Goal: Task Accomplishment & Management: Manage account settings

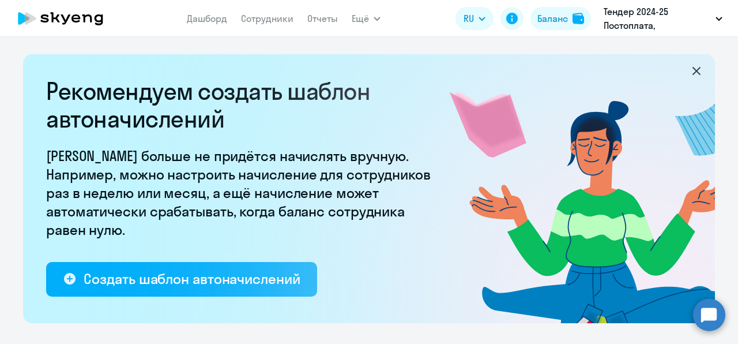
click at [255, 22] on link "Сотрудники" at bounding box center [267, 19] width 53 height 12
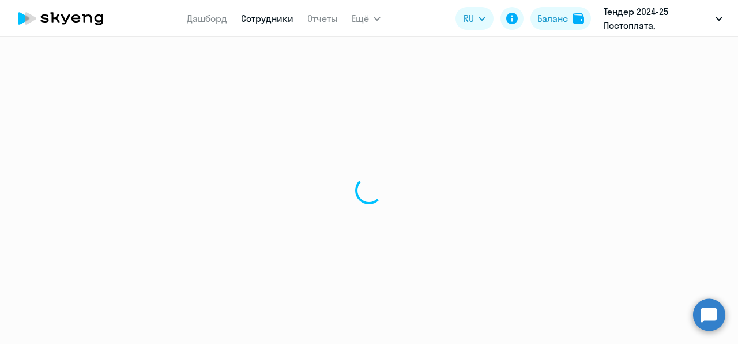
select select "30"
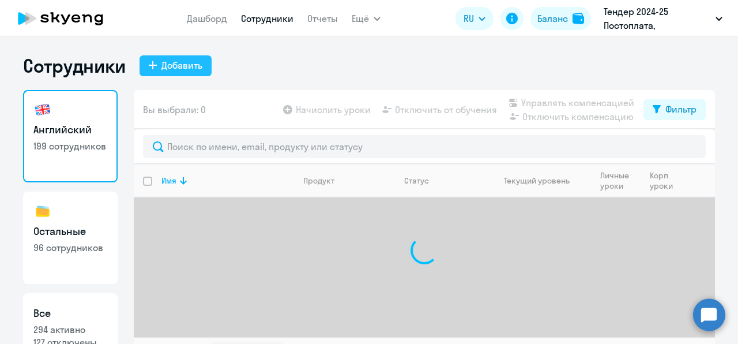
click at [168, 70] on div "Добавить" at bounding box center [182, 65] width 41 height 14
select select "english_adult_not_native_speaker"
select select "3"
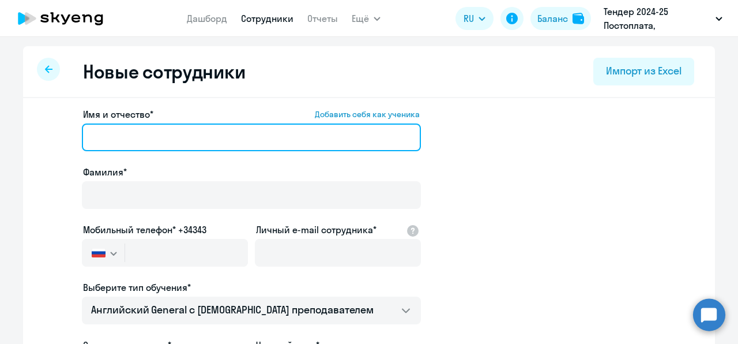
click at [138, 143] on input "Имя и отчество* Добавить себя как ученика" at bounding box center [251, 137] width 339 height 28
paste input "[PERSON_NAME]"
click at [132, 141] on input "[PERSON_NAME]" at bounding box center [251, 137] width 339 height 28
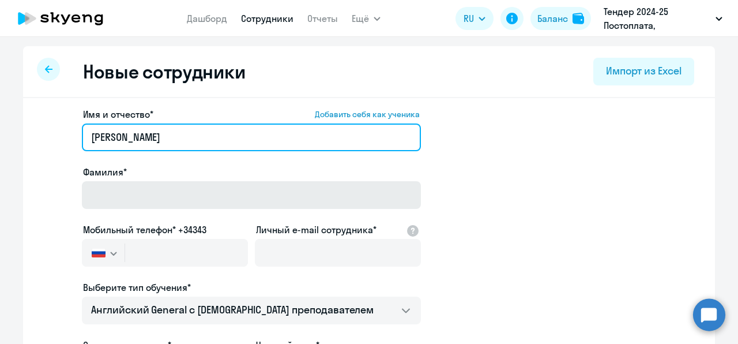
type input "[PERSON_NAME]"
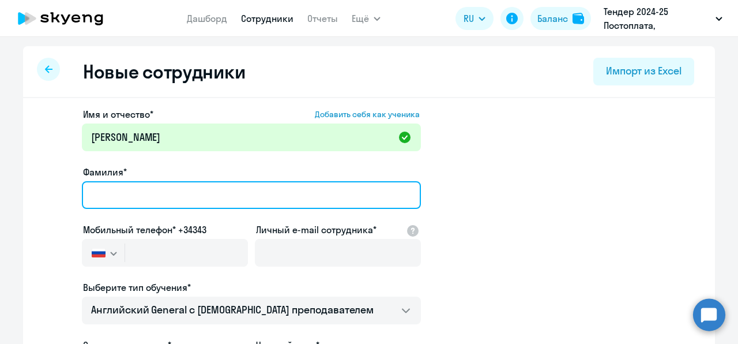
click at [127, 203] on input "Фамилия*" at bounding box center [251, 195] width 339 height 28
paste input "[PERSON_NAME]"
type input "[PERSON_NAME]"
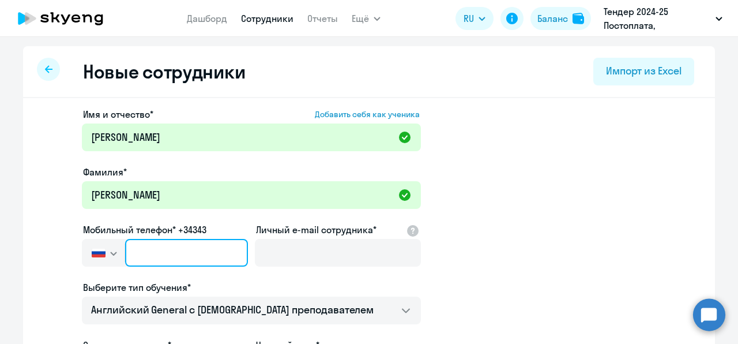
click at [183, 243] on input "text" at bounding box center [186, 253] width 123 height 28
paste input "[PHONE_NUMBER]"
type input "[PHONE_NUMBER]"
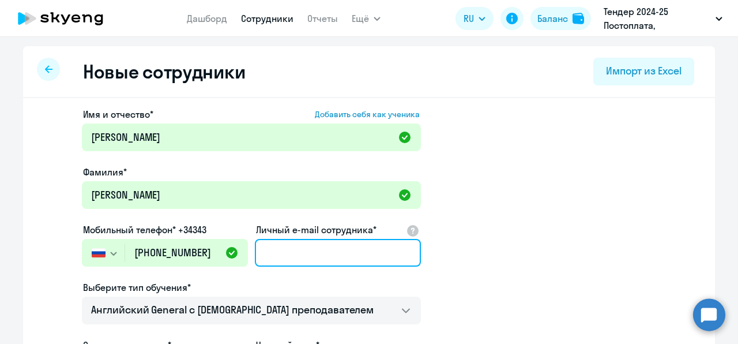
click at [280, 248] on input "Личный e-mail сотрудника*" at bounding box center [338, 253] width 166 height 28
paste input "[EMAIL_ADDRESS][DOMAIN_NAME]"
type input "[EMAIL_ADDRESS][DOMAIN_NAME]"
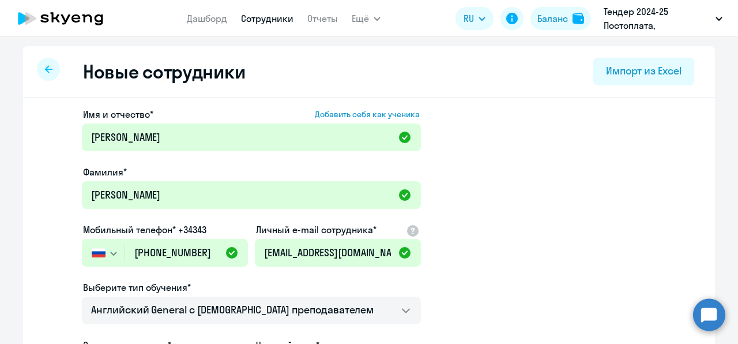
click at [550, 231] on app-new-student-form "Имя и отчество* Добавить себя как ученика [PERSON_NAME]* [PERSON_NAME] Мобильны…" at bounding box center [369, 312] width 655 height 411
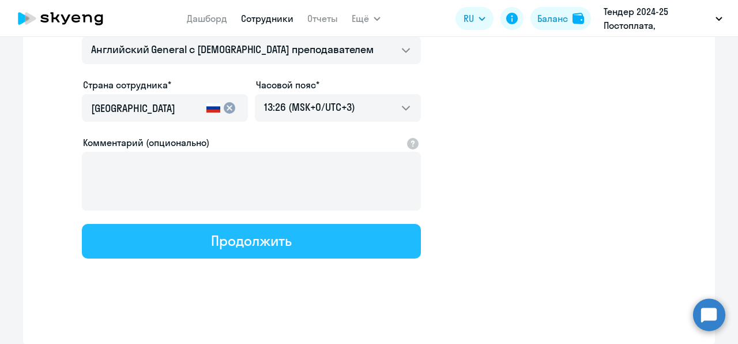
click at [327, 232] on button "Продолжить" at bounding box center [251, 241] width 339 height 35
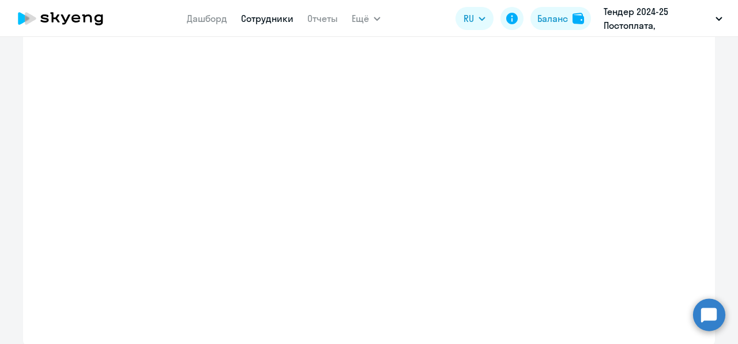
select select "english_adult_not_native_speaker"
select select "3"
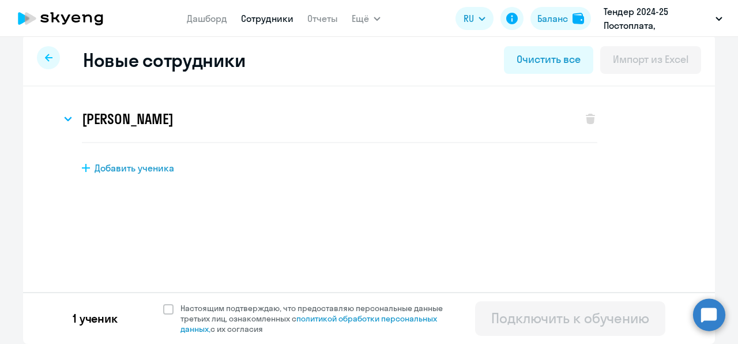
scroll to position [0, 0]
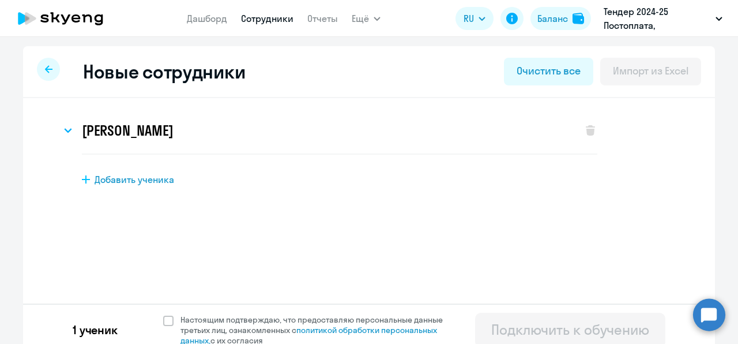
click at [218, 310] on div "1 ученик Настоящим подтверждаю, что предоставляю персональные данные третьих ли…" at bounding box center [369, 329] width 692 height 52
click at [218, 323] on span "Настоящим подтверждаю, что предоставляю персональные данные третьих лиц, ознако…" at bounding box center [319, 329] width 276 height 31
click at [163, 314] on input "Настоящим подтверждаю, что предоставляю персональные данные третьих лиц, ознако…" at bounding box center [163, 314] width 1 height 1
checkbox input "true"
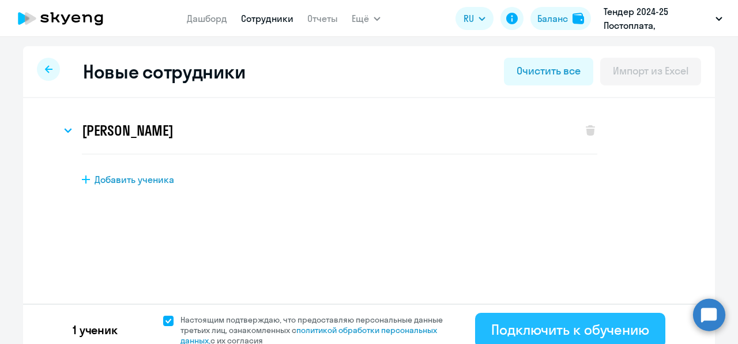
click at [481, 330] on button "Подключить к обучению" at bounding box center [570, 330] width 190 height 35
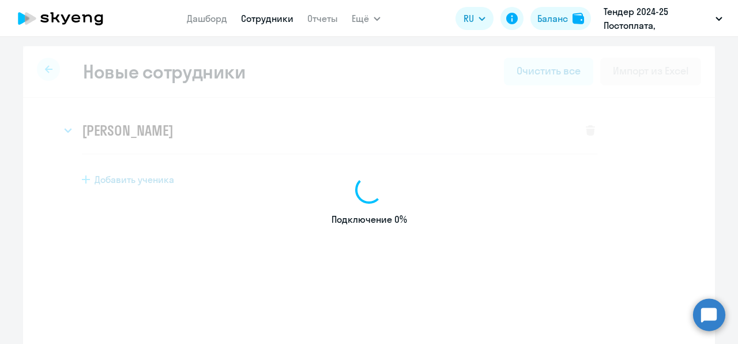
select select "english_adult_not_native_speaker"
select select "3"
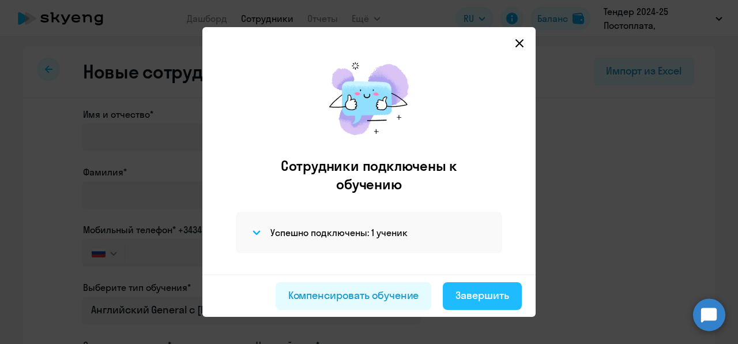
click at [486, 293] on div "Завершить" at bounding box center [483, 295] width 54 height 15
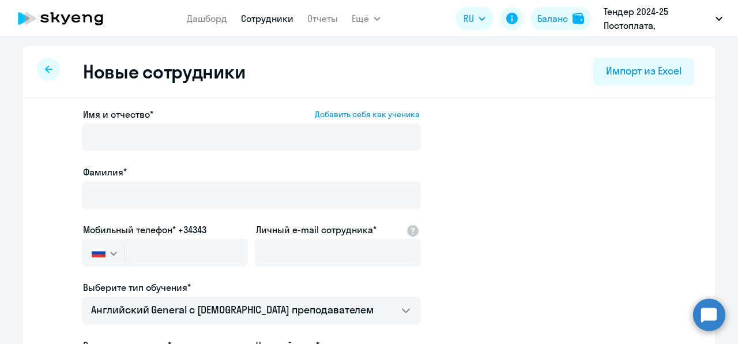
select select "30"
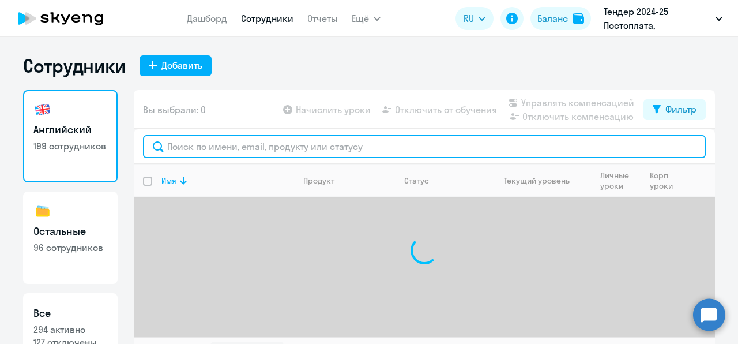
click at [235, 155] on input "text" at bounding box center [424, 146] width 563 height 23
paste input "[EMAIL_ADDRESS][DOMAIN_NAME]"
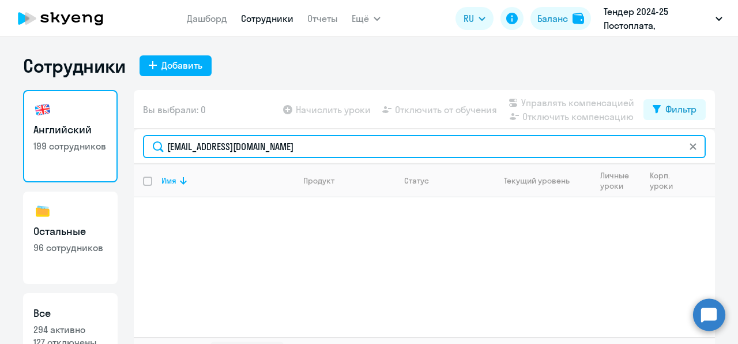
drag, startPoint x: 370, startPoint y: 150, endPoint x: 130, endPoint y: 143, distance: 240.1
click at [134, 143] on div "[EMAIL_ADDRESS][DOMAIN_NAME]" at bounding box center [425, 146] width 582 height 35
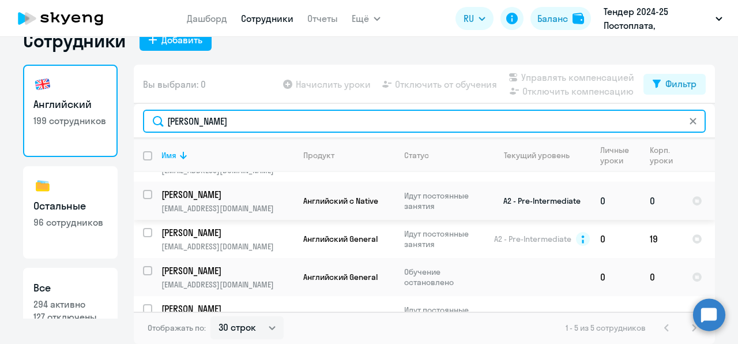
scroll to position [48, 0]
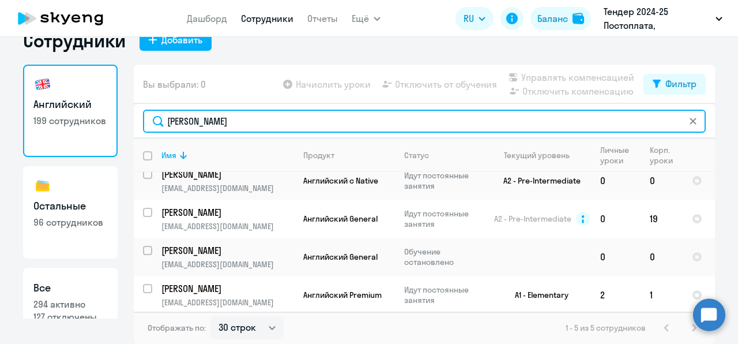
type input "[PERSON_NAME]"
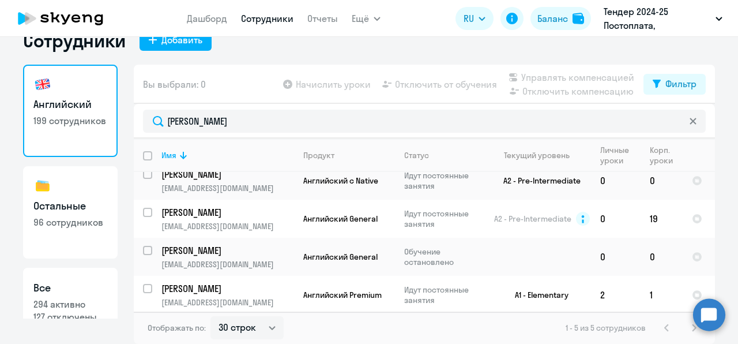
click at [702, 317] on circle at bounding box center [709, 314] width 32 height 32
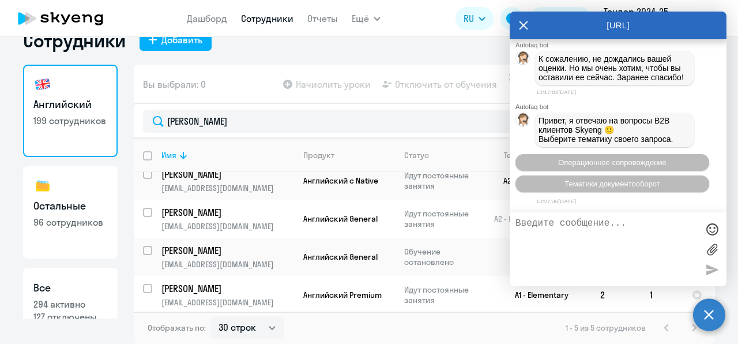
scroll to position [4388, 0]
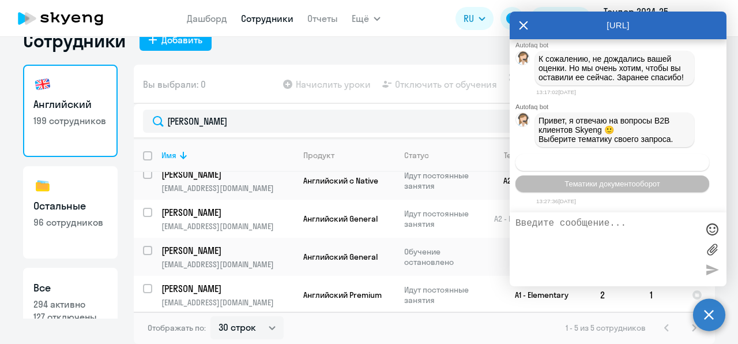
click at [609, 156] on button "Операционное сопровождение" at bounding box center [613, 162] width 194 height 17
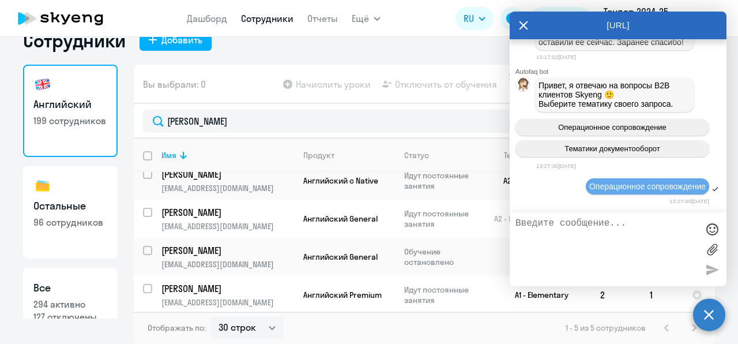
scroll to position [4492, 0]
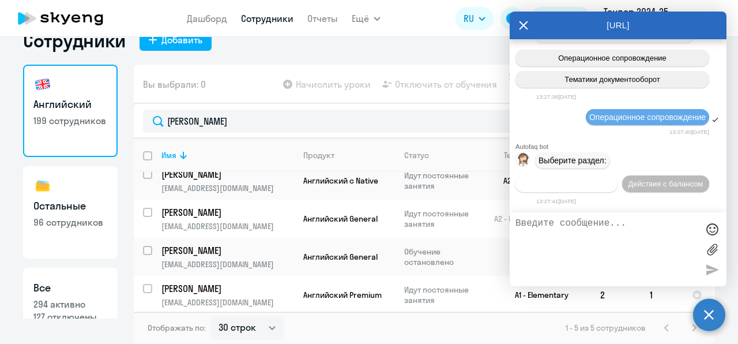
click at [584, 182] on span "Действия по сотрудникам" at bounding box center [566, 183] width 89 height 9
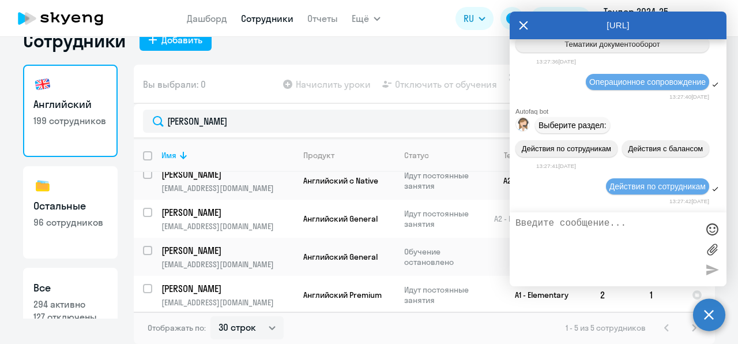
scroll to position [4663, 0]
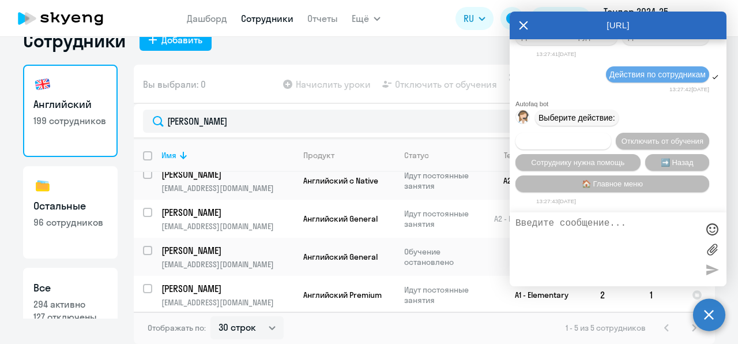
click at [591, 133] on button "Подключить к обучению" at bounding box center [564, 141] width 96 height 17
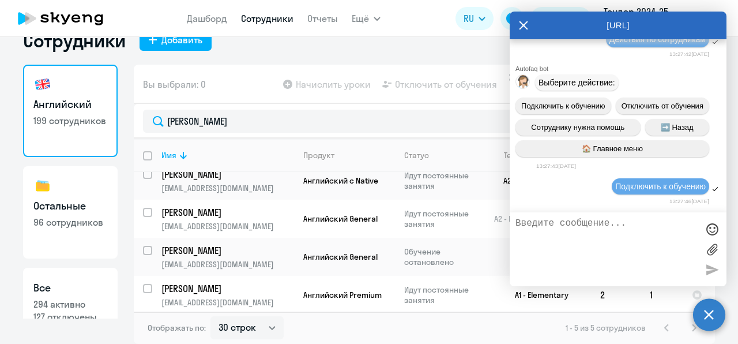
scroll to position [4811, 0]
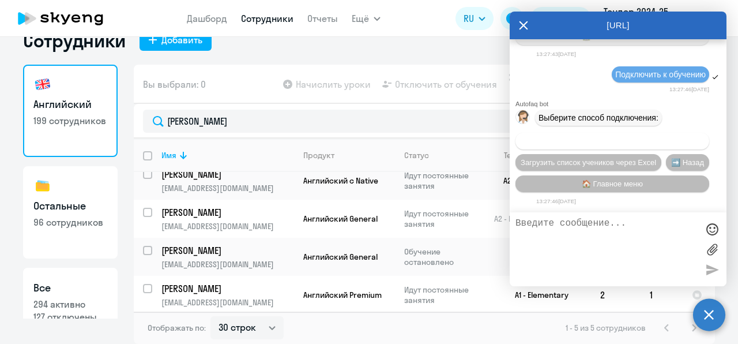
click at [585, 140] on span "Добавить учеников вручную" at bounding box center [613, 141] width 98 height 9
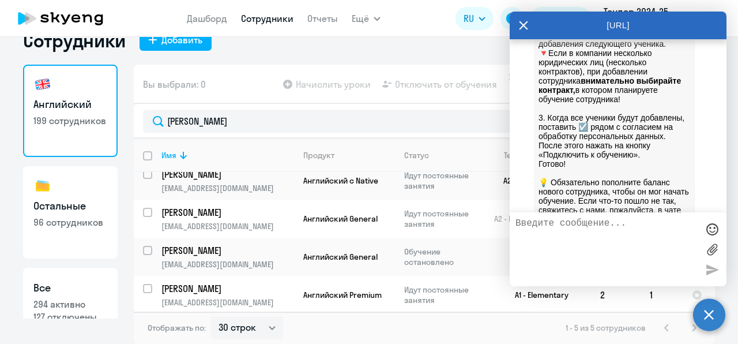
scroll to position [5382, 0]
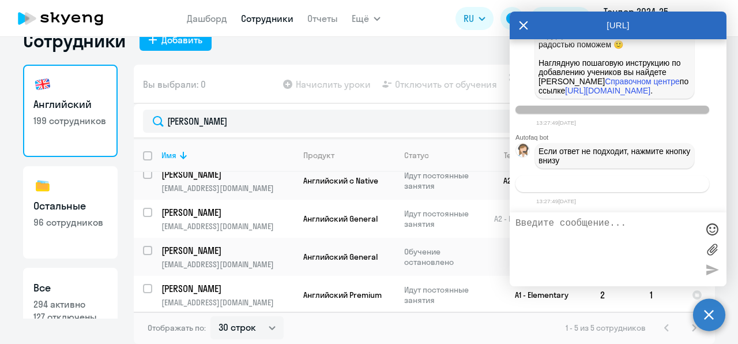
click at [590, 182] on span "Связаться с менеджером" at bounding box center [612, 183] width 88 height 9
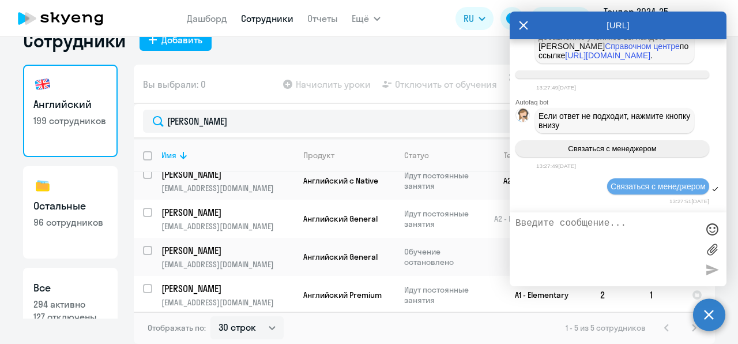
click at [569, 235] on textarea at bounding box center [607, 249] width 182 height 62
type textarea "з"
paste textarea "[PERSON_NAME]"
paste textarea "[EMAIL_ADDRESS][DOMAIN_NAME]"
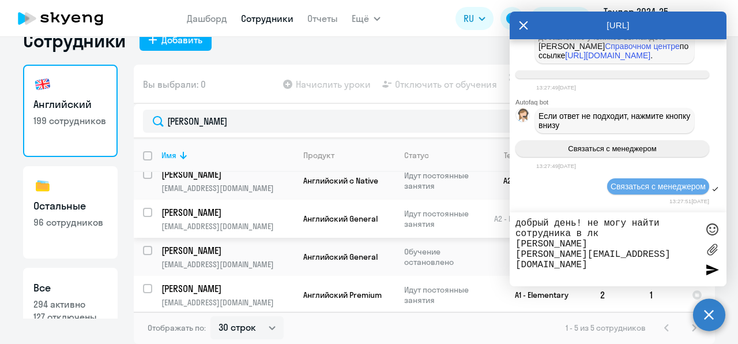
paste textarea "[EMAIL_ADDRESS][DOMAIN_NAME]"
type textarea "добрый день! не могу найти сотрудника в лк [PERSON_NAME] [PERSON_NAME][EMAIL_AD…"
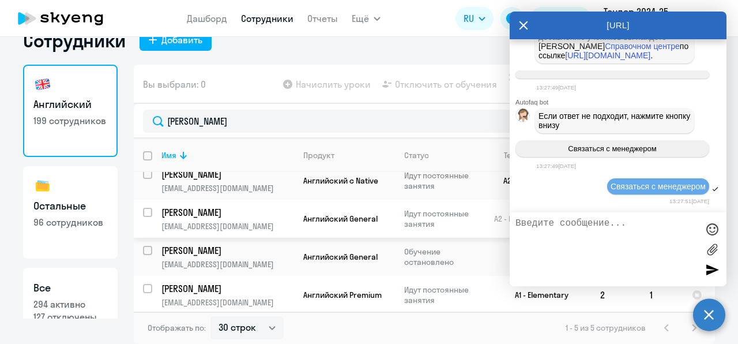
scroll to position [5489, 0]
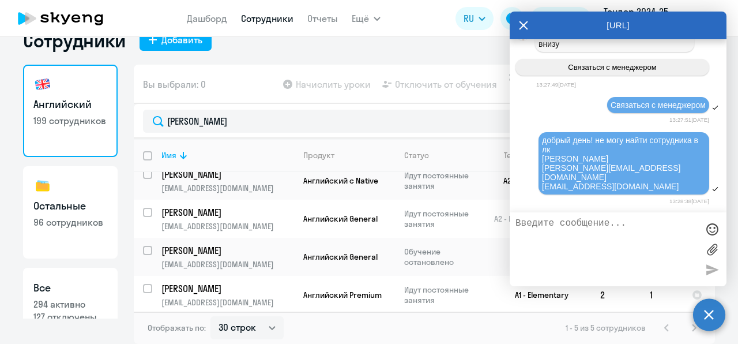
click at [609, 174] on span "добрый день! не могу найти сотрудника в лк [PERSON_NAME] [PERSON_NAME][EMAIL_AD…" at bounding box center [621, 163] width 159 height 55
click at [558, 239] on textarea at bounding box center [607, 249] width 182 height 62
paste textarea "[PHONE_NUMBER]"
type textarea "[PHONE_NUMBER]"
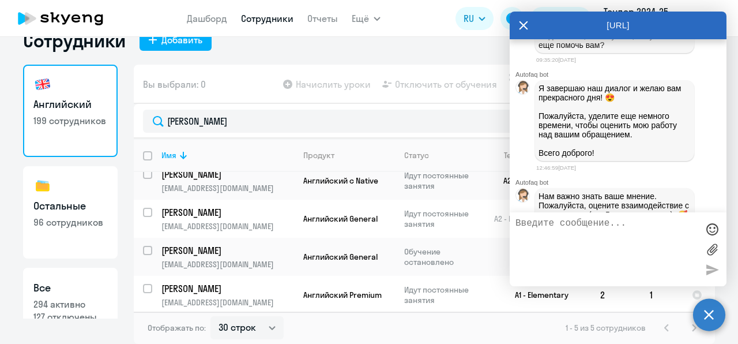
scroll to position [3851, 0]
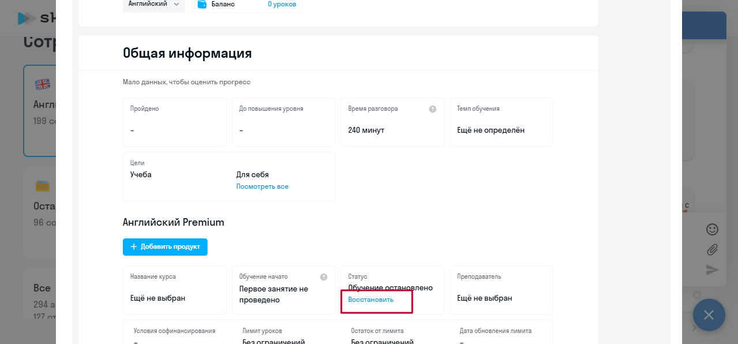
scroll to position [126, 0]
click at [699, 73] on div at bounding box center [369, 172] width 738 height 344
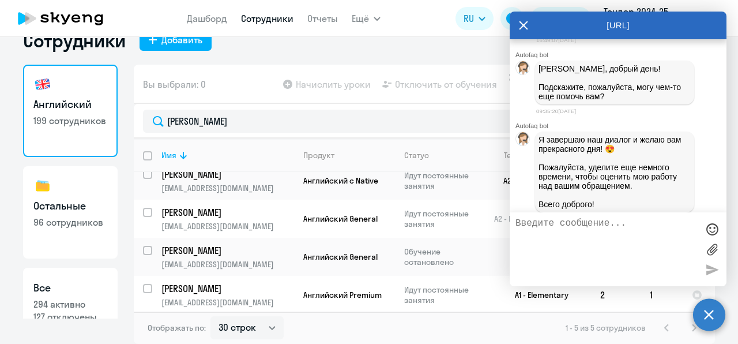
scroll to position [3806, 0]
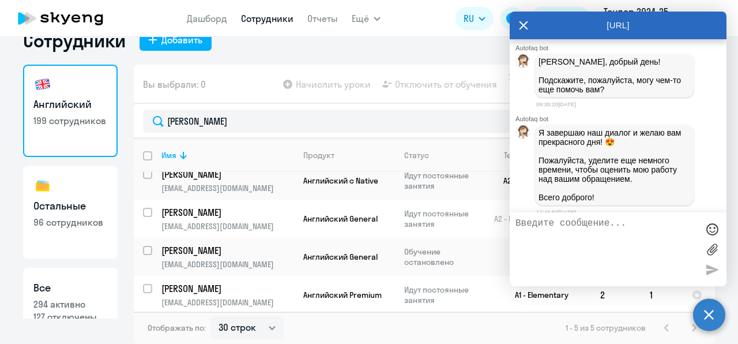
click at [519, 17] on div "[URL]" at bounding box center [618, 26] width 217 height 28
click at [526, 28] on icon at bounding box center [524, 25] width 9 height 9
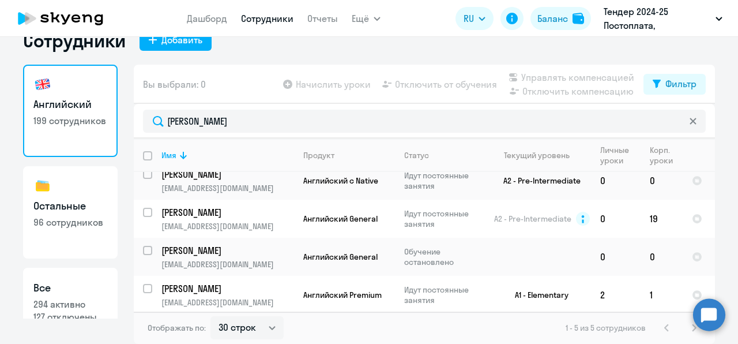
click at [717, 318] on circle at bounding box center [709, 314] width 32 height 32
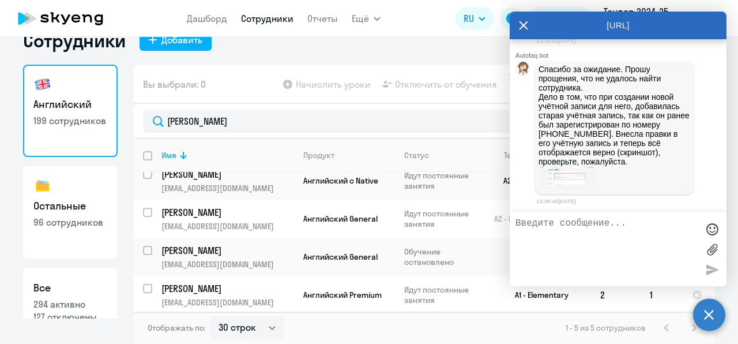
scroll to position [5623, 0]
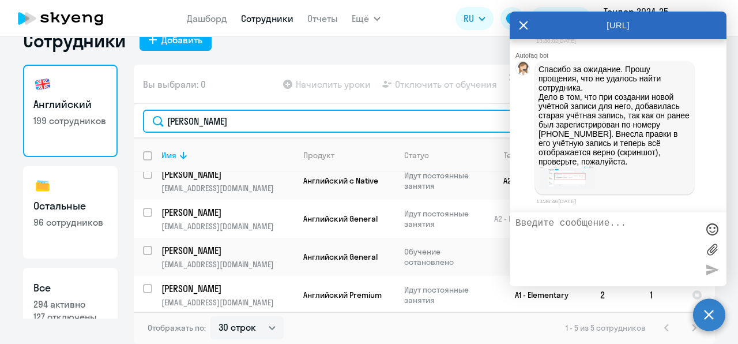
click at [365, 128] on input "[PERSON_NAME]" at bounding box center [424, 121] width 563 height 23
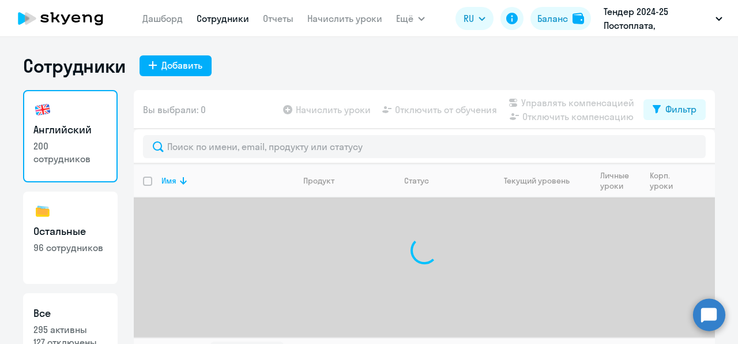
select select "30"
click at [295, 143] on input "text" at bounding box center [424, 146] width 563 height 23
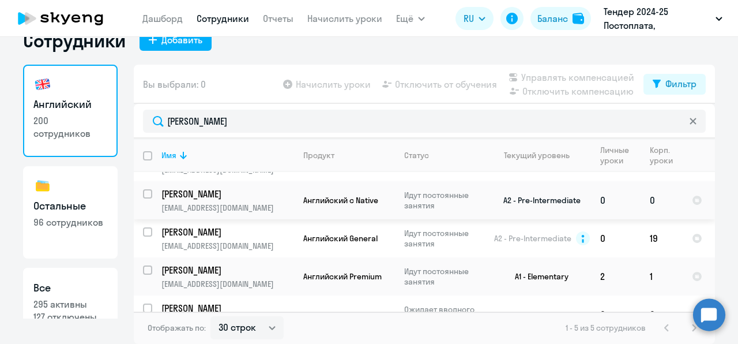
scroll to position [48, 0]
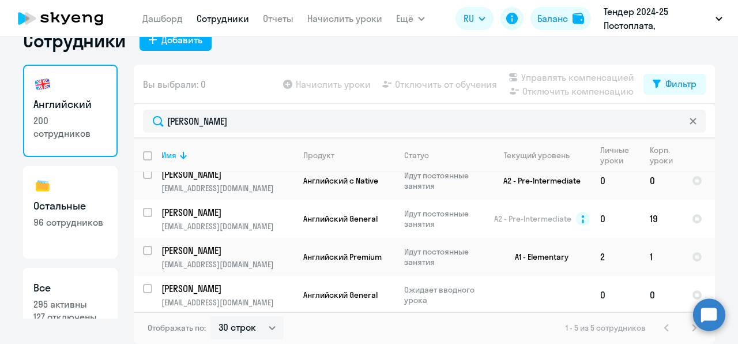
type input "[PERSON_NAME]"
click at [228, 294] on td "Алексеенко Дмитрий Алексеевич dmaleks@yandex-team.ru" at bounding box center [223, 295] width 142 height 38
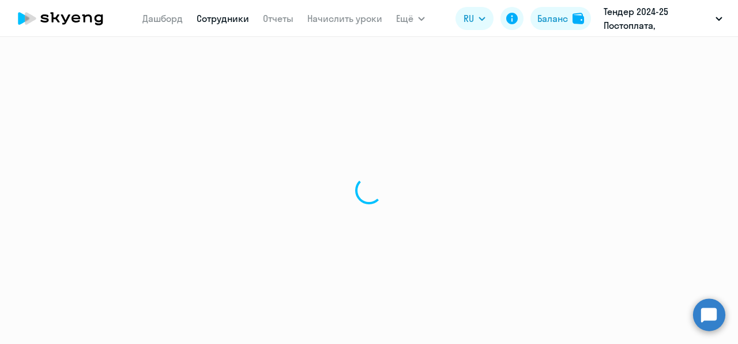
select select "english"
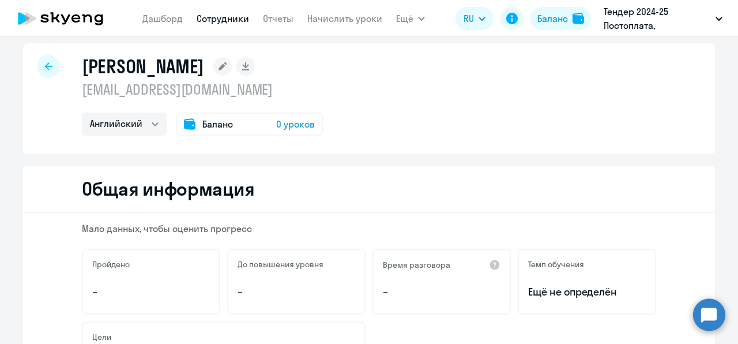
scroll to position [12, 0]
click at [290, 126] on span "0 уроков" at bounding box center [295, 125] width 39 height 14
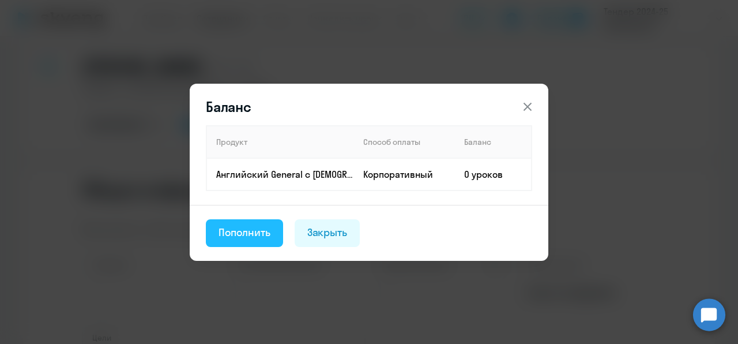
click at [254, 241] on button "Пополнить" at bounding box center [244, 233] width 77 height 28
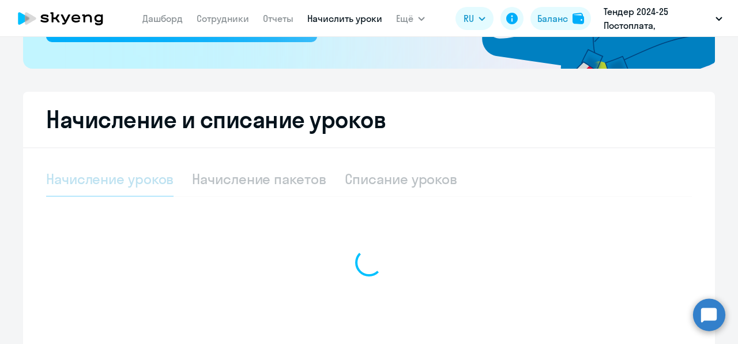
select select "10"
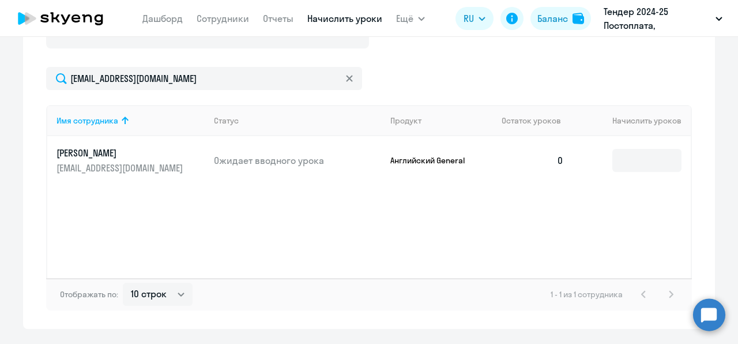
scroll to position [504, 0]
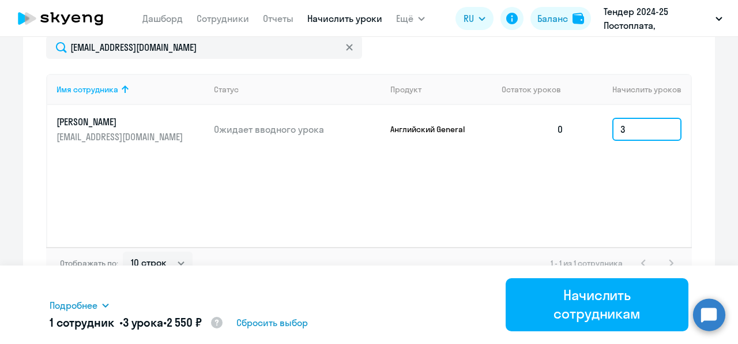
click at [629, 132] on input "3" at bounding box center [647, 129] width 69 height 23
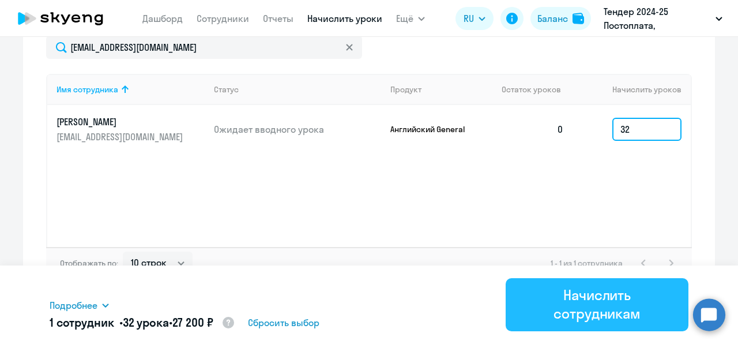
type input "32"
click at [565, 303] on div "Начислить сотрудникам" at bounding box center [597, 304] width 151 height 37
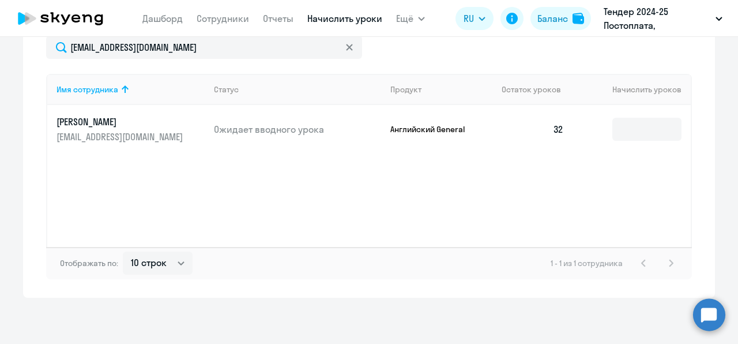
click at [706, 309] on circle at bounding box center [709, 314] width 32 height 32
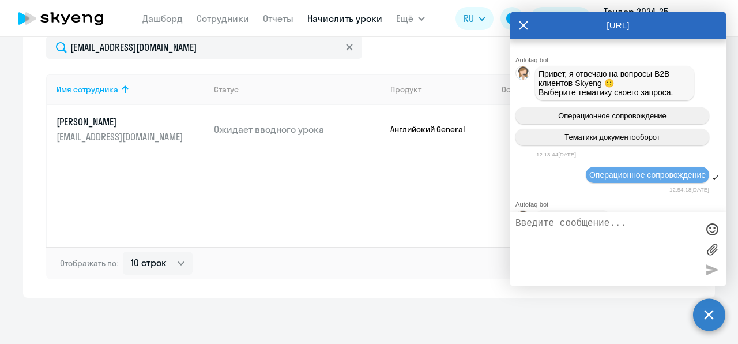
scroll to position [5760, 0]
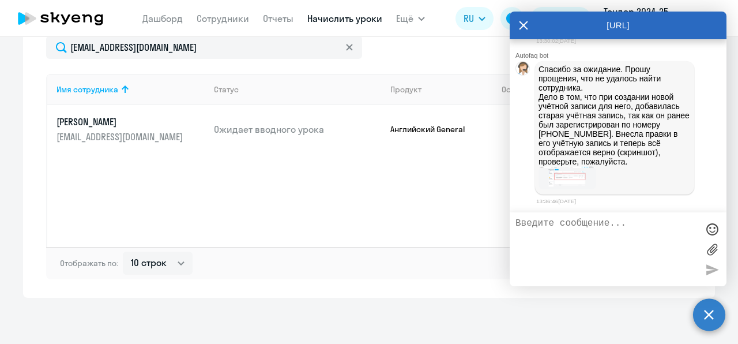
click at [568, 181] on img at bounding box center [568, 177] width 58 height 23
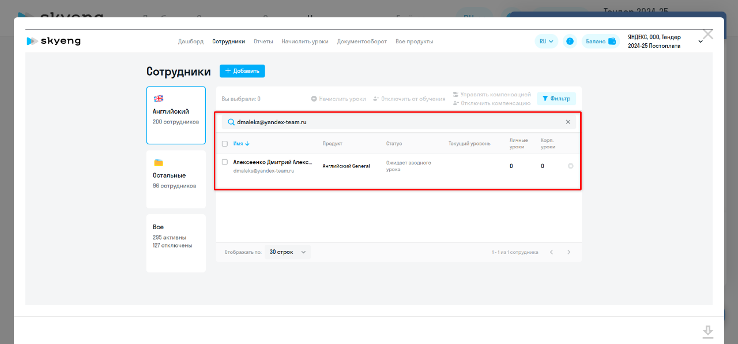
click at [632, 99] on img at bounding box center [369, 167] width 688 height 276
click at [701, 35] on icon "Close" at bounding box center [708, 34] width 18 height 18
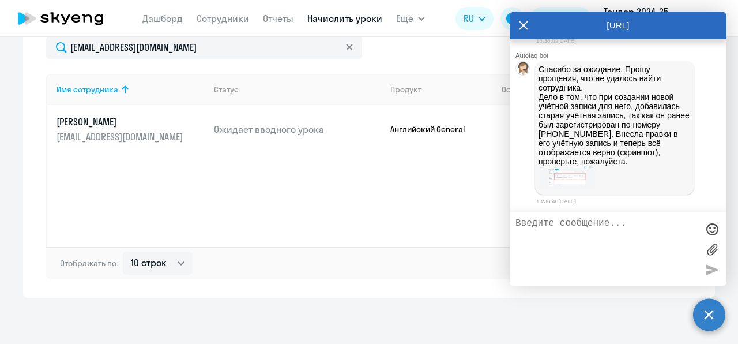
click at [564, 234] on textarea at bounding box center [607, 249] width 182 height 62
type textarea "нашла, спасибо"
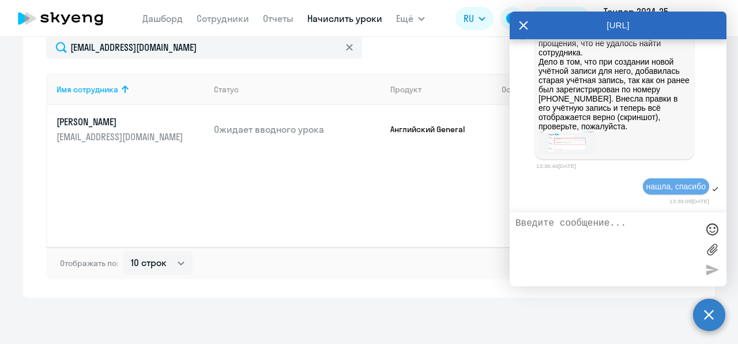
click at [526, 24] on icon at bounding box center [523, 26] width 9 height 28
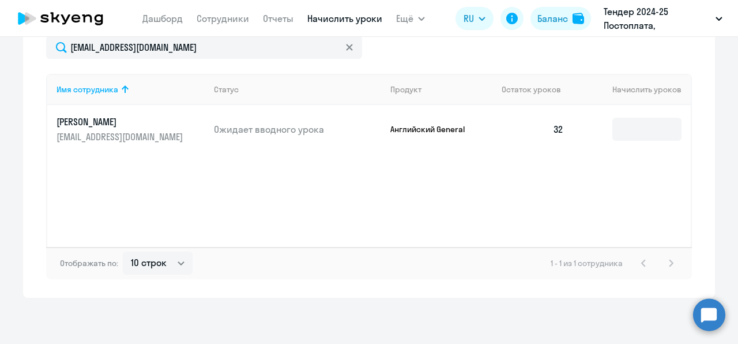
click at [313, 18] on link "Начислить уроки" at bounding box center [345, 19] width 75 height 12
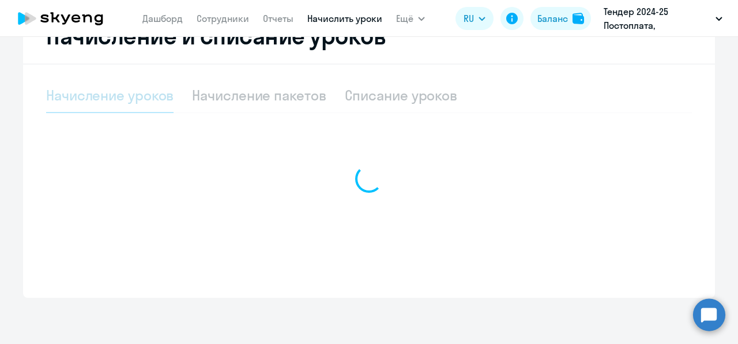
scroll to position [338, 0]
select select "10"
